Goal: Transaction & Acquisition: Download file/media

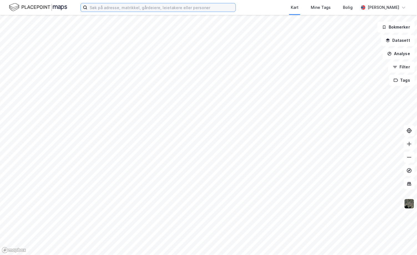
click at [119, 6] on input at bounding box center [161, 7] width 148 height 8
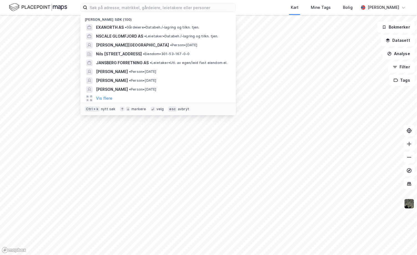
click at [108, 26] on span "EXANORTH AS" at bounding box center [110, 27] width 28 height 7
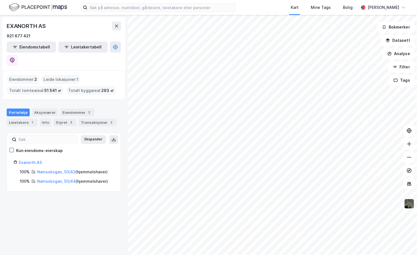
click at [49, 159] on div "Exanorth AS 100% Namsskogan, 50/42 ( hjemmelshaver ) 100% Namsskogan, 50/44 ( h…" at bounding box center [64, 172] width 100 height 26
click at [49, 170] on link "Namsskogan, 50/42" at bounding box center [56, 172] width 38 height 5
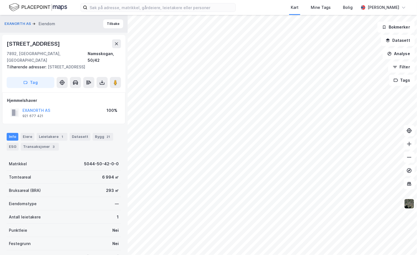
click at [103, 82] on icon at bounding box center [102, 83] width 6 height 6
click at [91, 93] on div "Last ned grunnbok" at bounding box center [75, 93] width 32 height 4
